Goal: Task Accomplishment & Management: Manage account settings

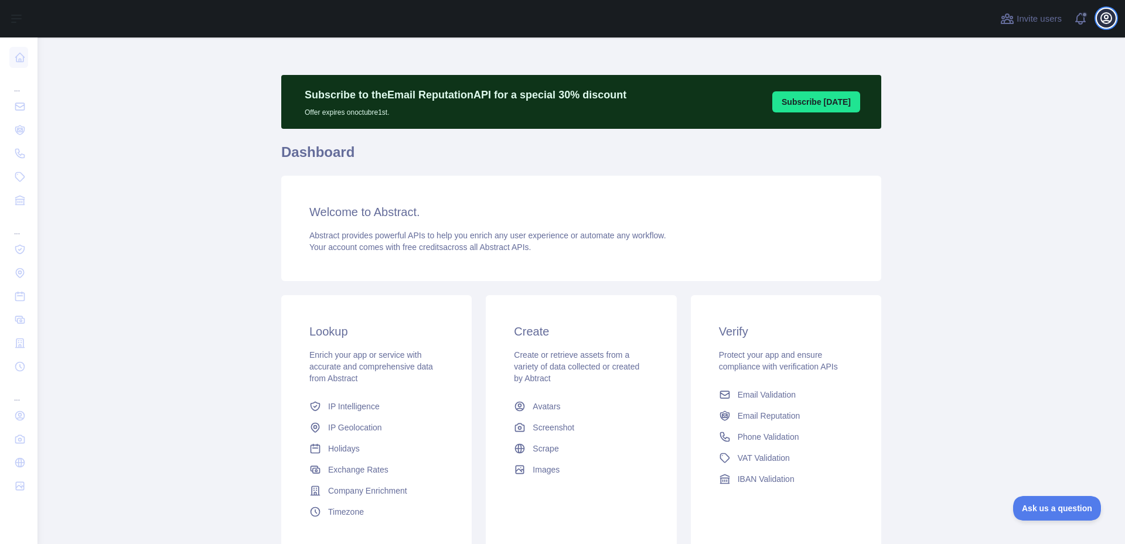
click at [1103, 18] on icon "button" at bounding box center [1106, 18] width 14 height 14
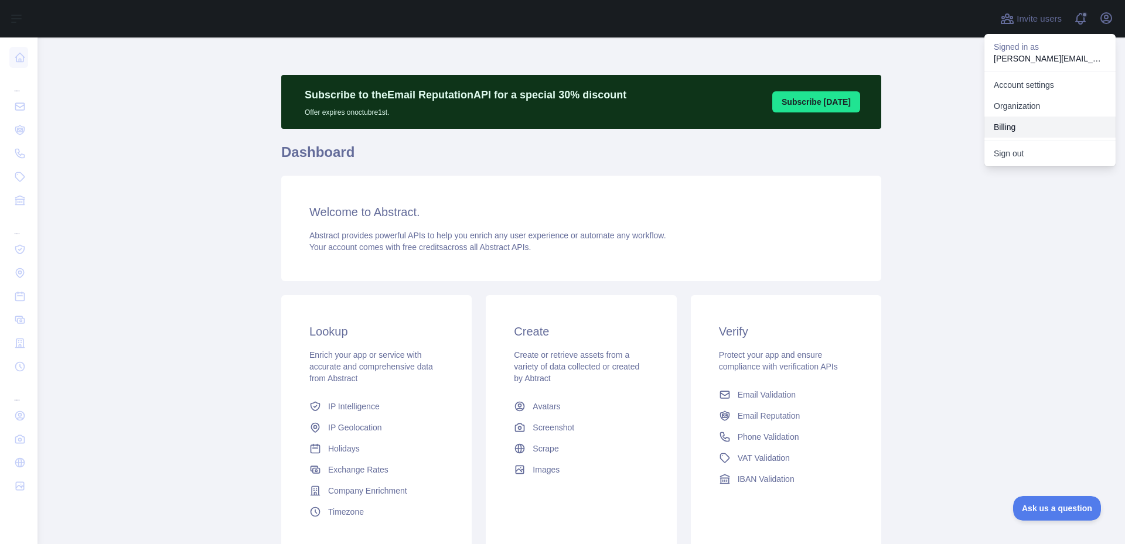
click at [1014, 121] on button "Billing" at bounding box center [1049, 127] width 131 height 21
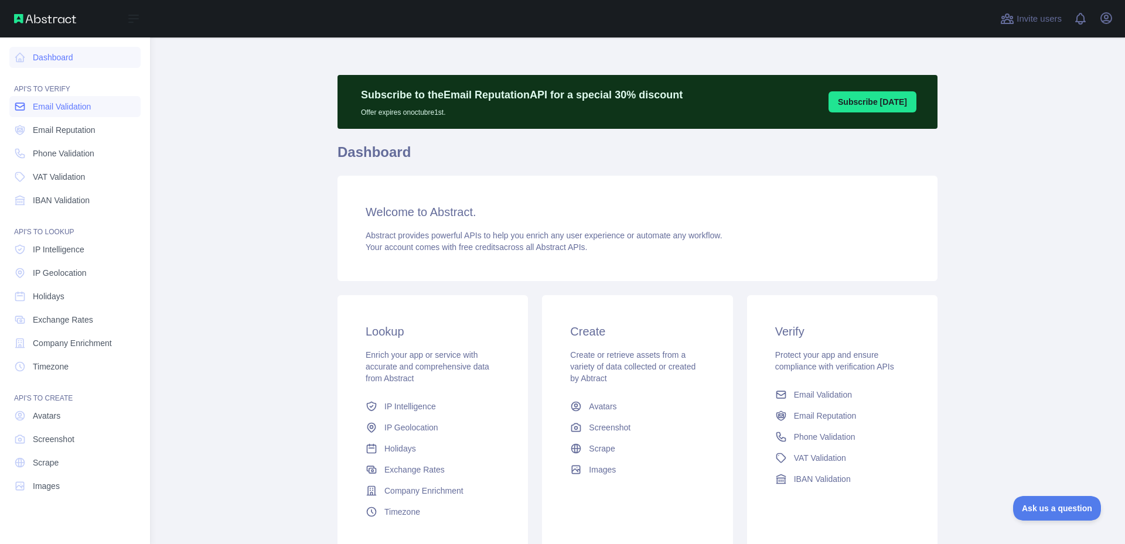
click at [68, 102] on span "Email Validation" at bounding box center [62, 107] width 58 height 12
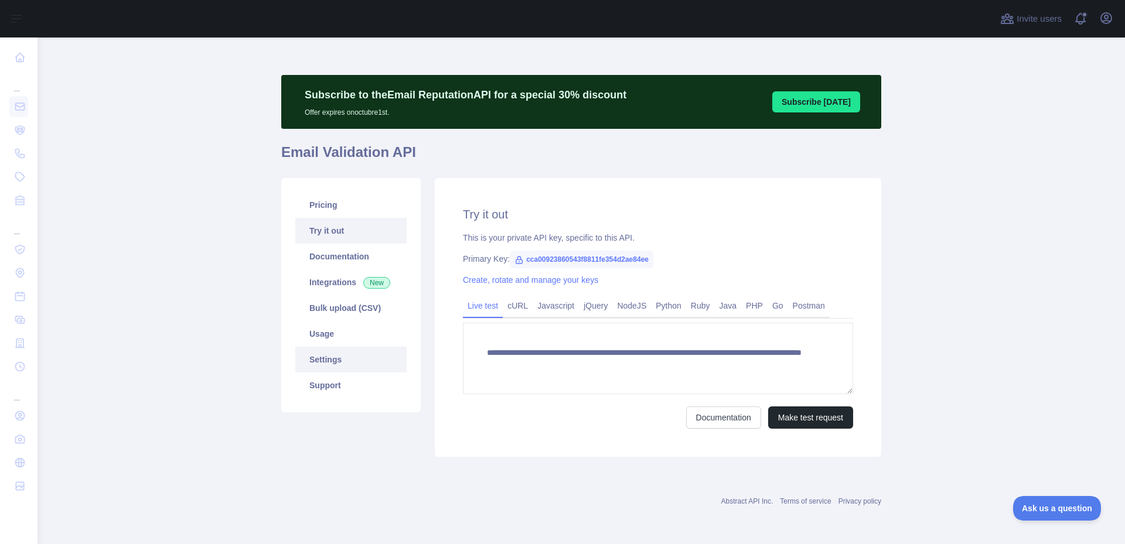
click at [319, 357] on link "Settings" at bounding box center [350, 360] width 111 height 26
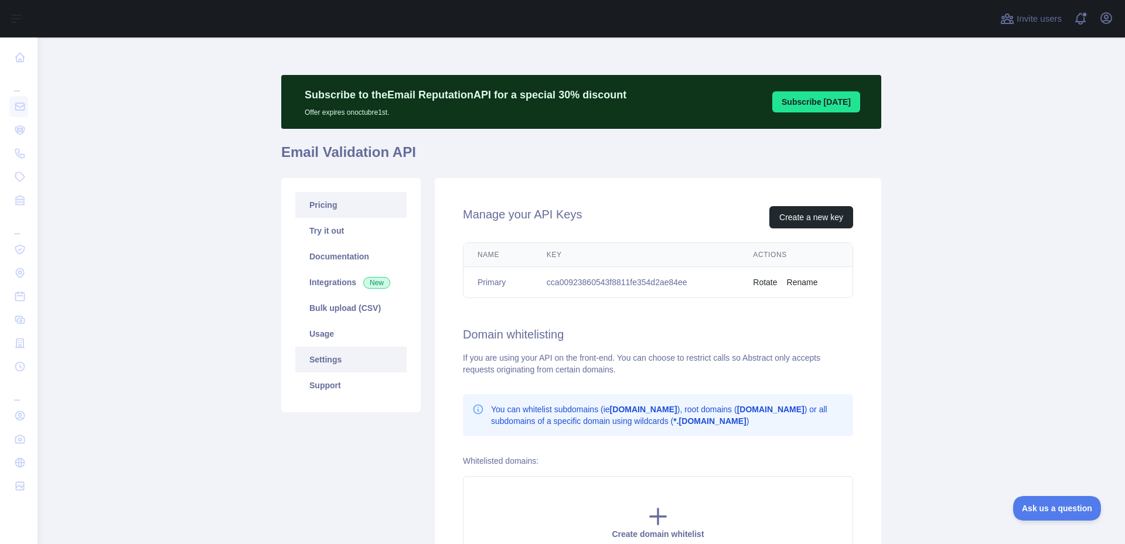
click at [321, 214] on link "Pricing" at bounding box center [350, 205] width 111 height 26
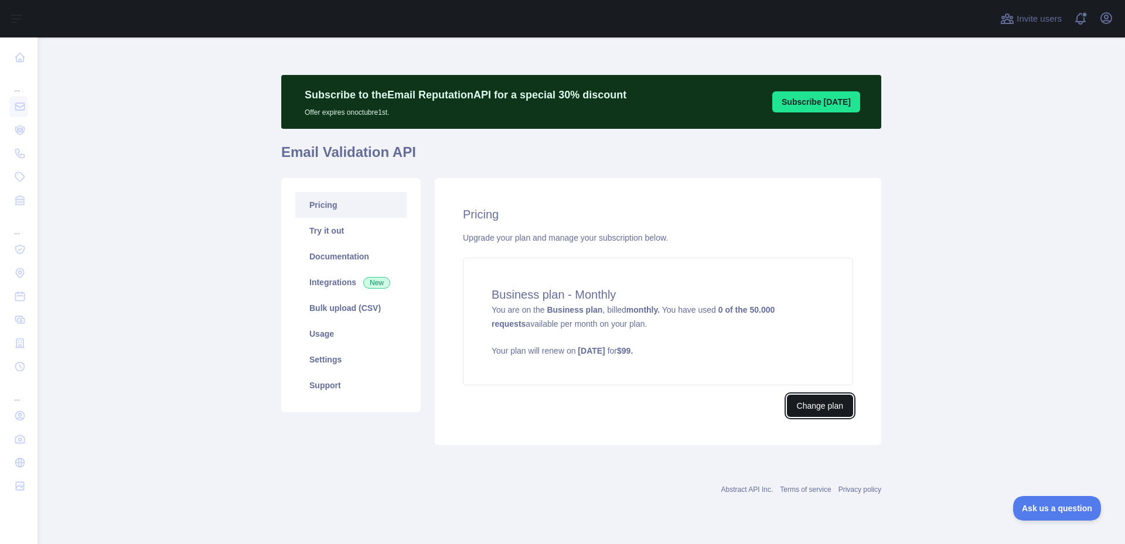
click at [797, 401] on button "Change plan" at bounding box center [820, 406] width 66 height 22
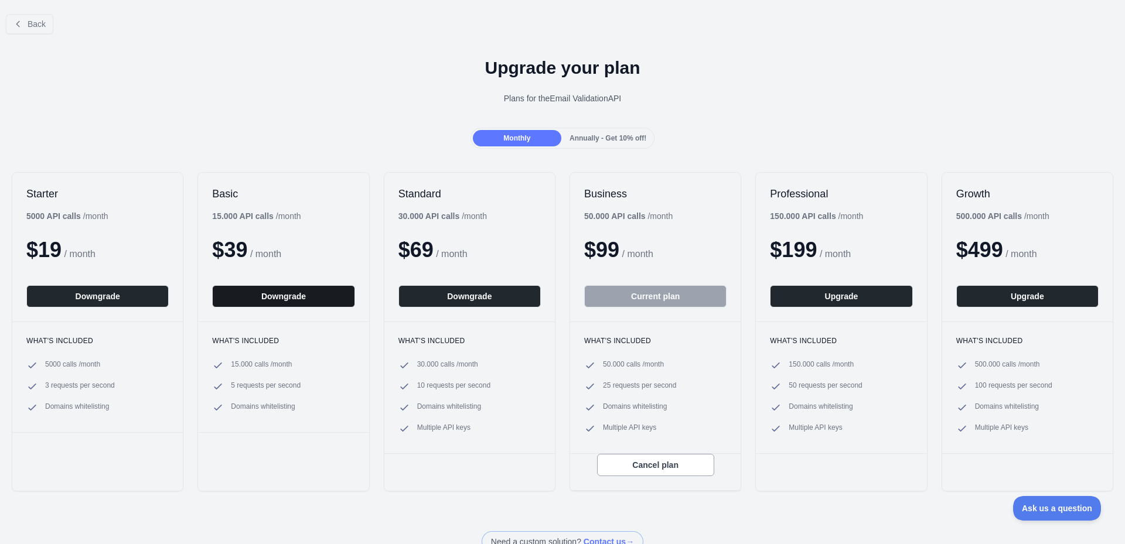
click at [304, 299] on button "Downgrade" at bounding box center [283, 296] width 142 height 22
click at [647, 468] on button "Cancel plan" at bounding box center [655, 465] width 117 height 22
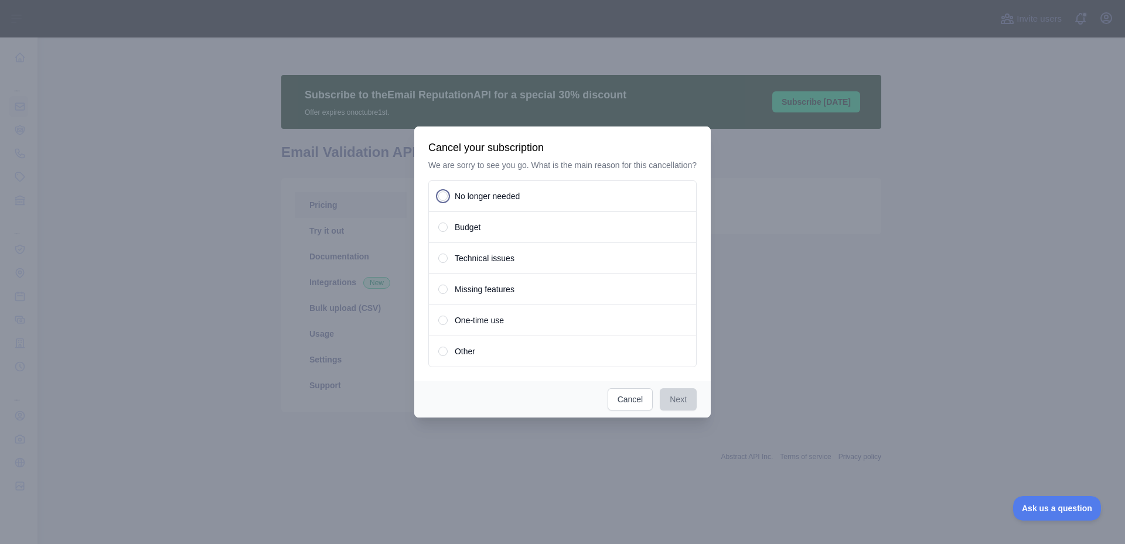
click at [490, 231] on div "Budget" at bounding box center [562, 227] width 268 height 32
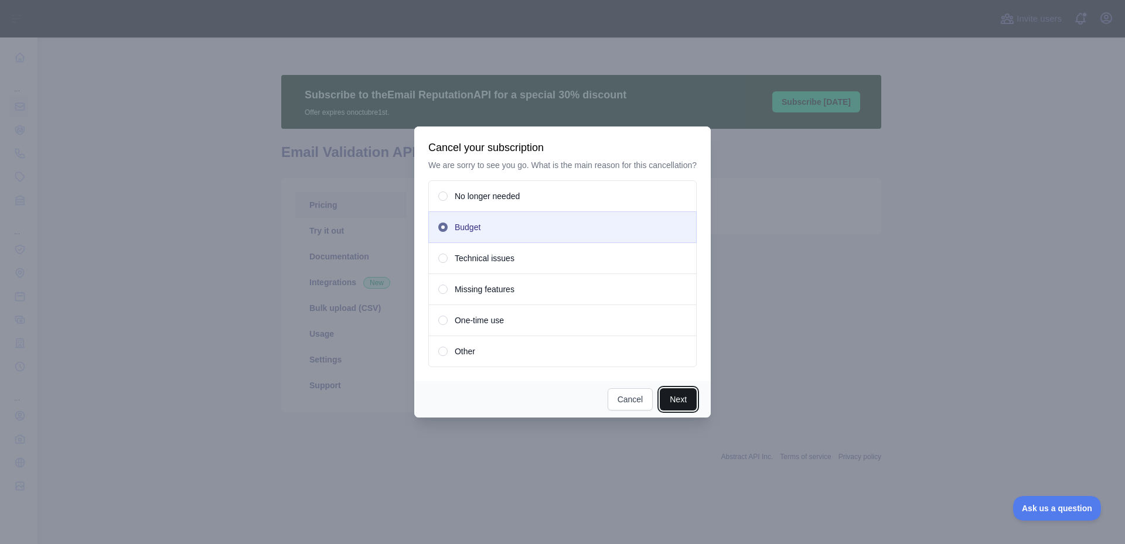
click at [673, 402] on button "Next" at bounding box center [678, 399] width 37 height 22
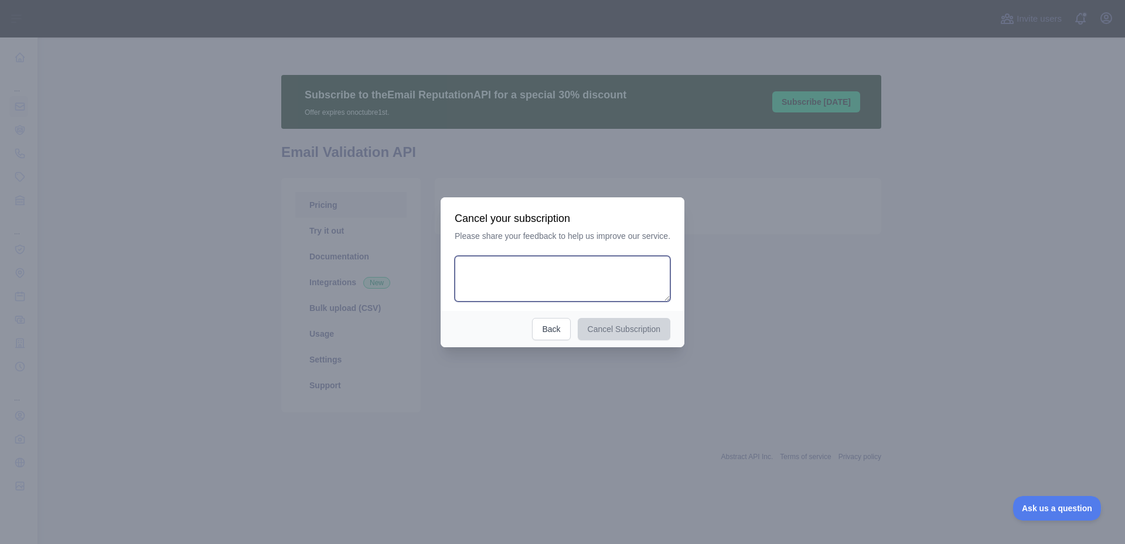
click at [603, 285] on textarea at bounding box center [563, 279] width 216 height 46
type textarea "**********"
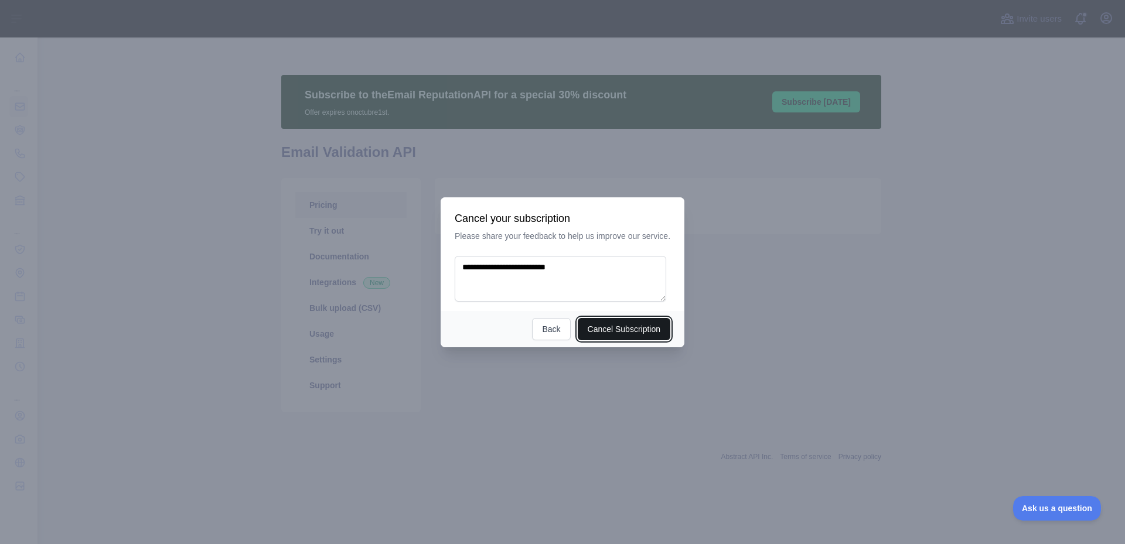
click at [598, 328] on button "Cancel Subscription" at bounding box center [624, 329] width 93 height 22
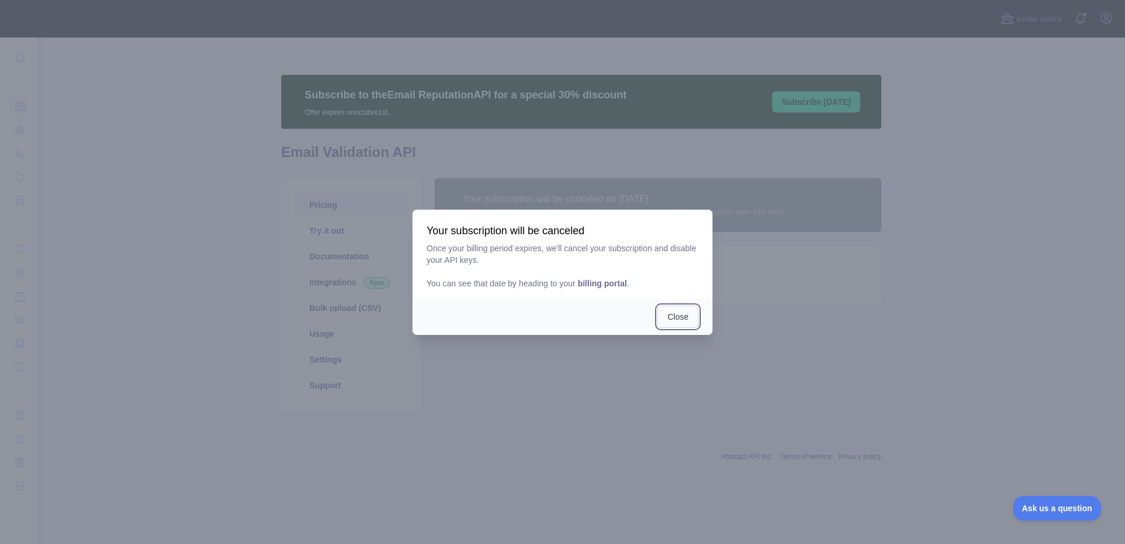
click at [678, 316] on button "Close" at bounding box center [677, 317] width 41 height 22
